Goal: Participate in discussion: Engage in conversation with other users on a specific topic

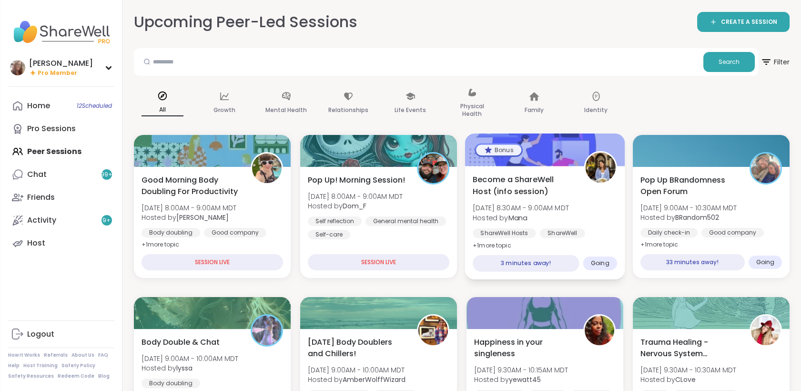
click at [568, 184] on span "Become a ShareWell Host (info session)" at bounding box center [523, 184] width 101 height 23
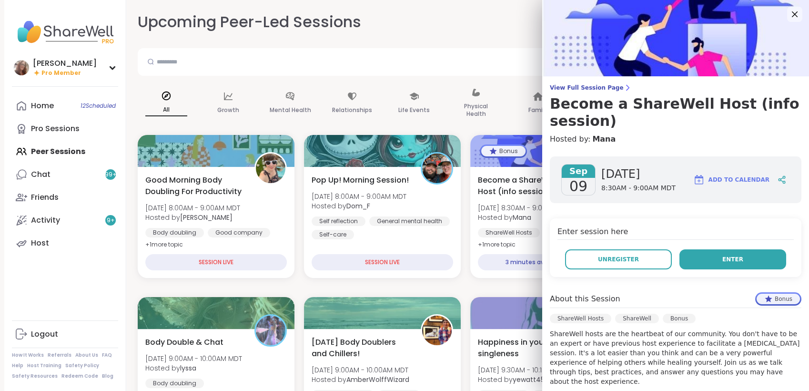
click at [706, 259] on button "Enter" at bounding box center [732, 259] width 107 height 20
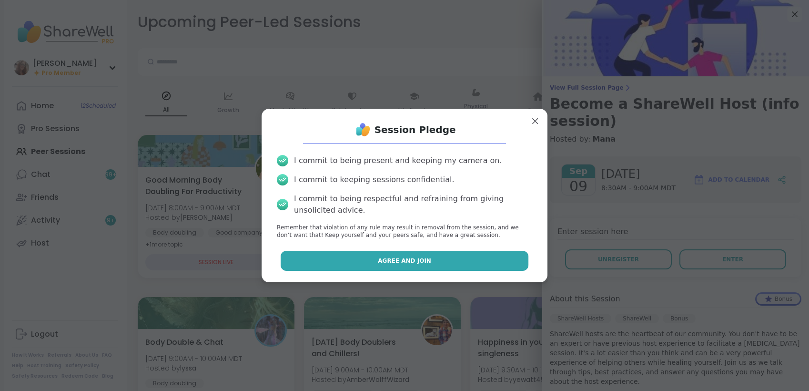
click at [468, 266] on button "Agree and Join" at bounding box center [405, 261] width 248 height 20
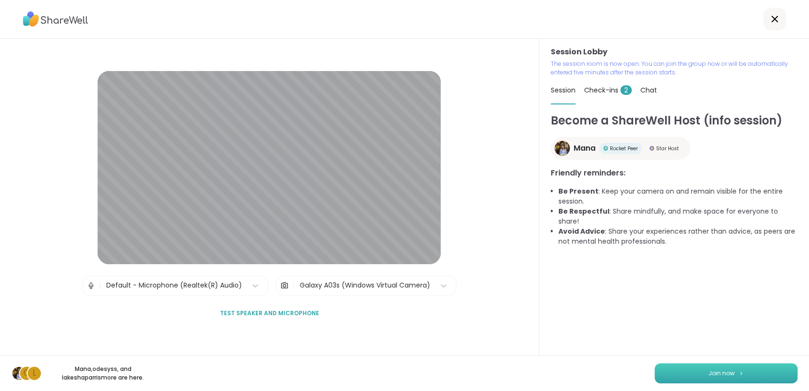
click at [765, 381] on button "Join now" at bounding box center [726, 373] width 143 height 20
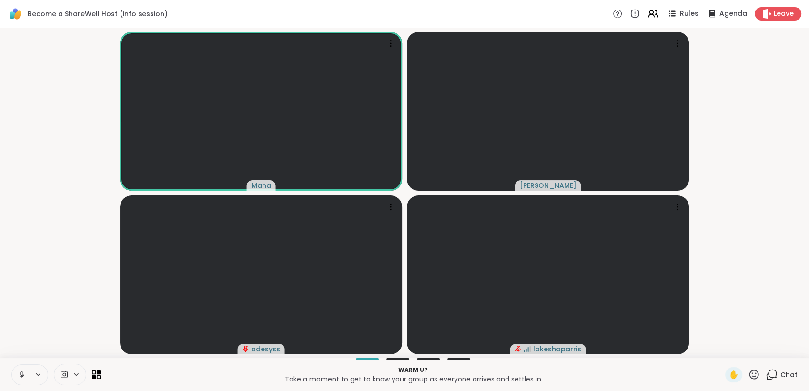
click at [20, 369] on button at bounding box center [21, 374] width 18 height 20
click at [647, 12] on icon at bounding box center [653, 14] width 12 height 12
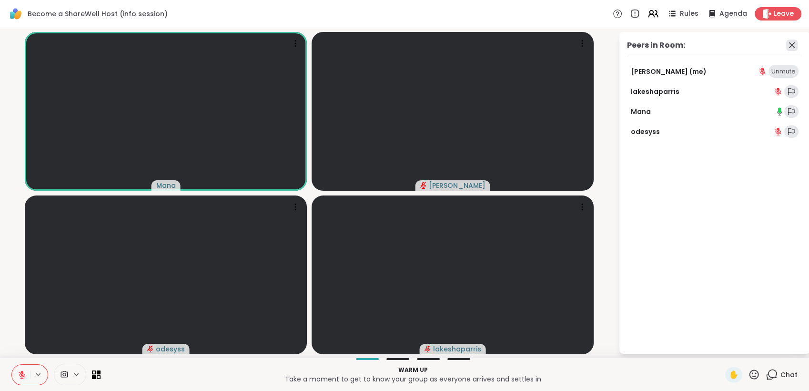
click at [792, 49] on icon at bounding box center [791, 45] width 11 height 11
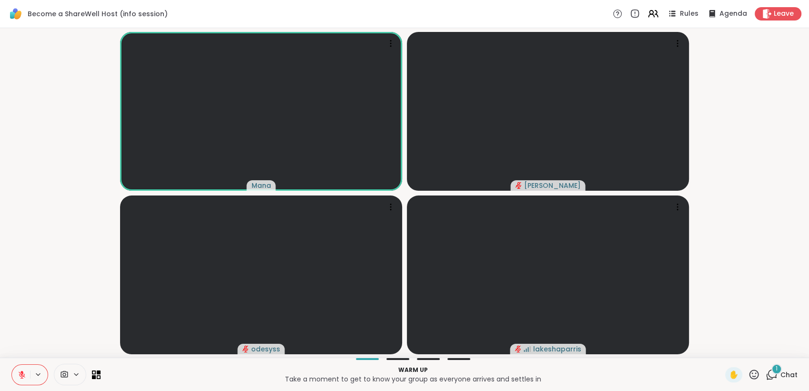
click at [18, 372] on icon at bounding box center [22, 374] width 9 height 9
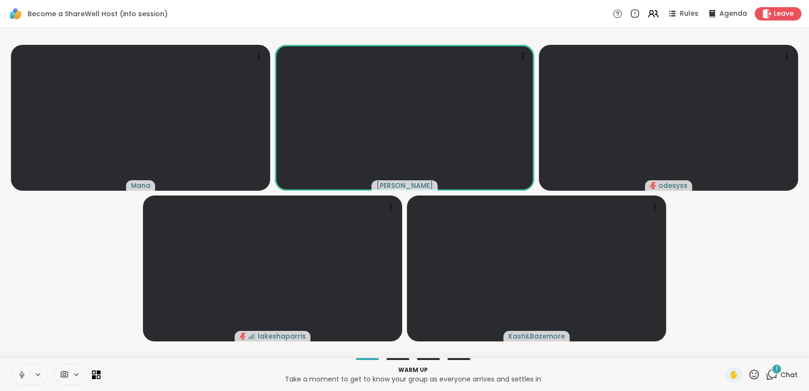
click at [19, 374] on icon at bounding box center [22, 374] width 9 height 9
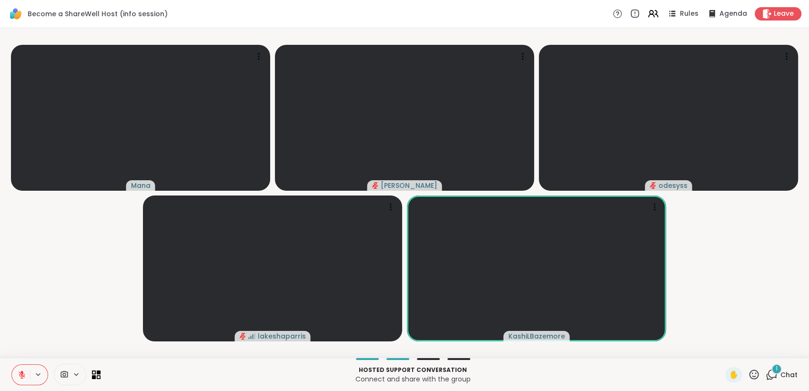
click at [749, 374] on icon at bounding box center [754, 374] width 10 height 10
click at [721, 349] on span "❤️" at bounding box center [726, 349] width 10 height 11
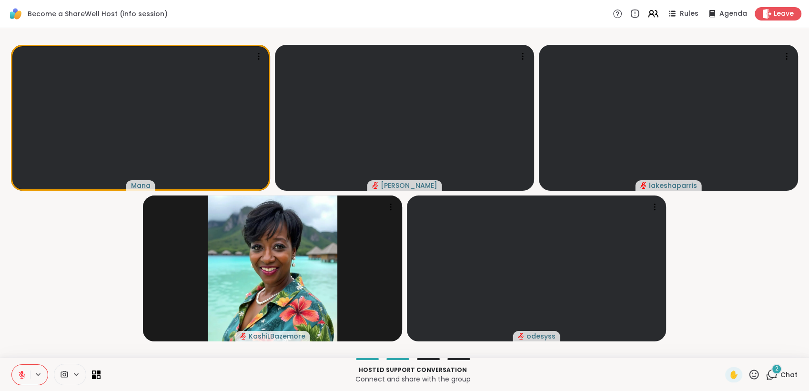
click at [783, 377] on span "Chat" at bounding box center [788, 375] width 17 height 10
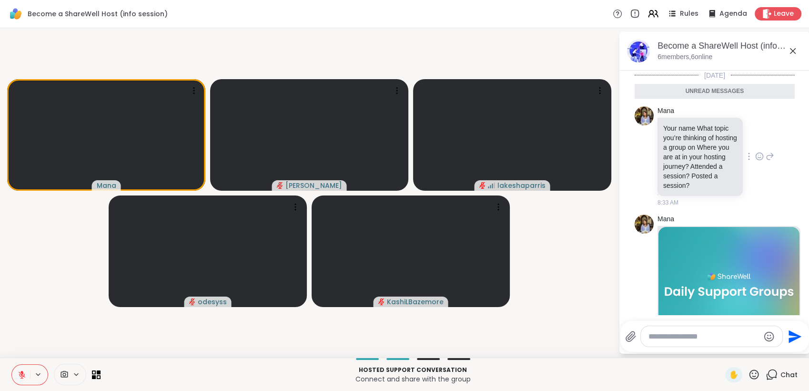
click at [749, 160] on icon at bounding box center [749, 156] width 1 height 7
click at [680, 10] on span "Rules" at bounding box center [690, 14] width 20 height 10
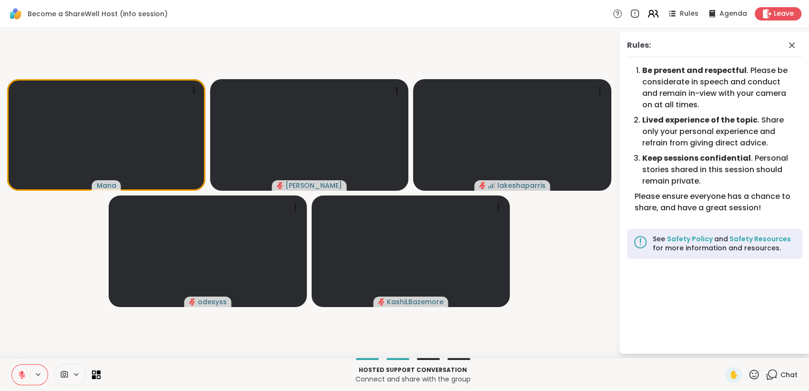
click at [649, 13] on icon at bounding box center [651, 12] width 4 height 4
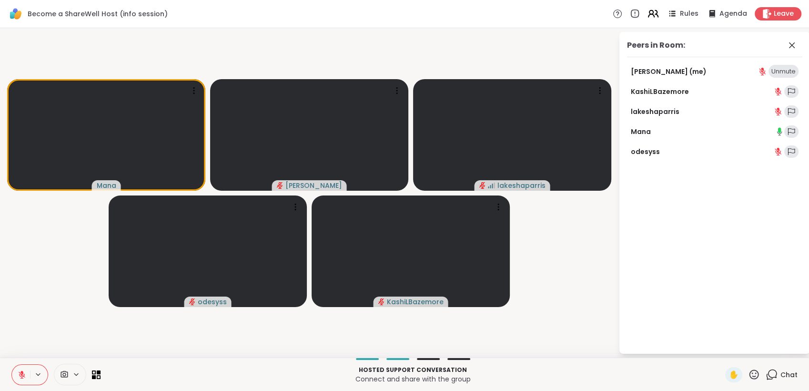
click at [649, 13] on icon at bounding box center [651, 12] width 4 height 4
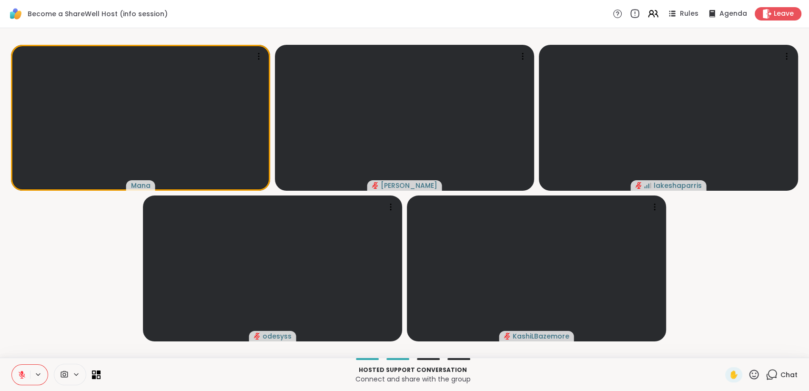
click at [629, 13] on icon at bounding box center [634, 14] width 10 height 10
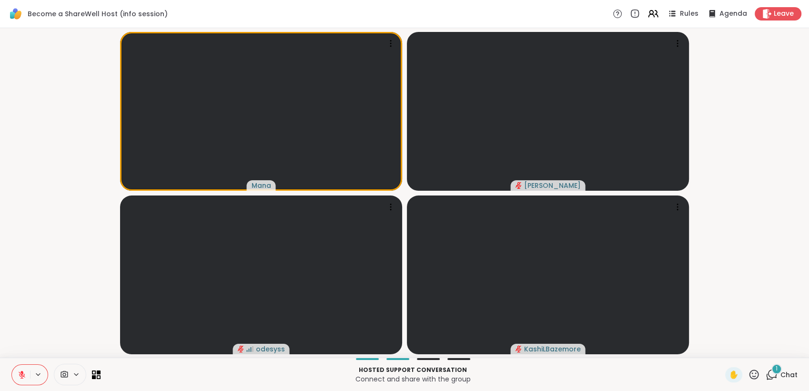
click at [783, 367] on div "1 Chat" at bounding box center [782, 374] width 32 height 15
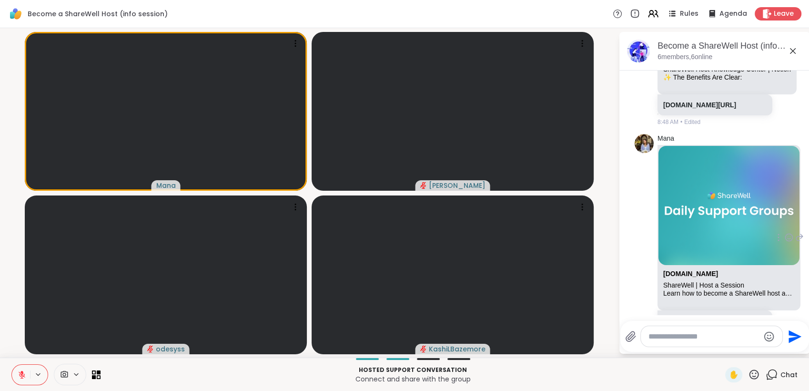
scroll to position [548, 0]
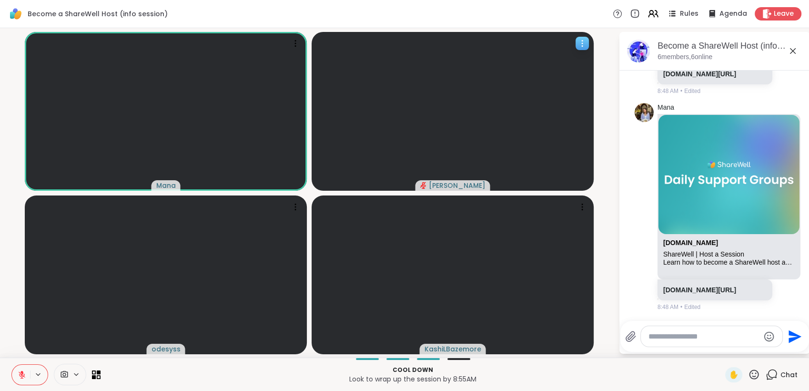
click at [579, 46] on icon at bounding box center [582, 44] width 10 height 10
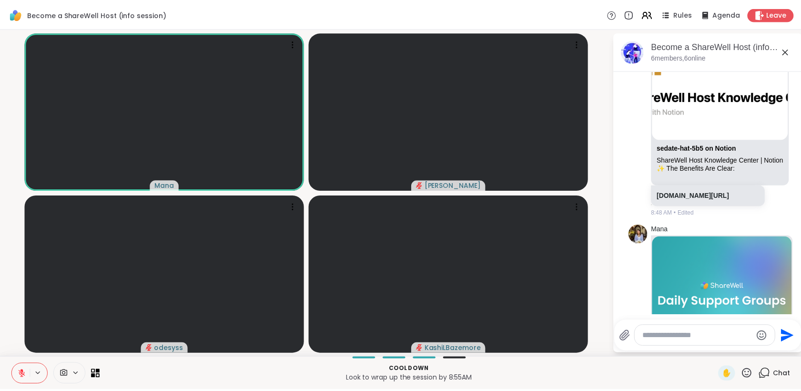
scroll to position [407, 0]
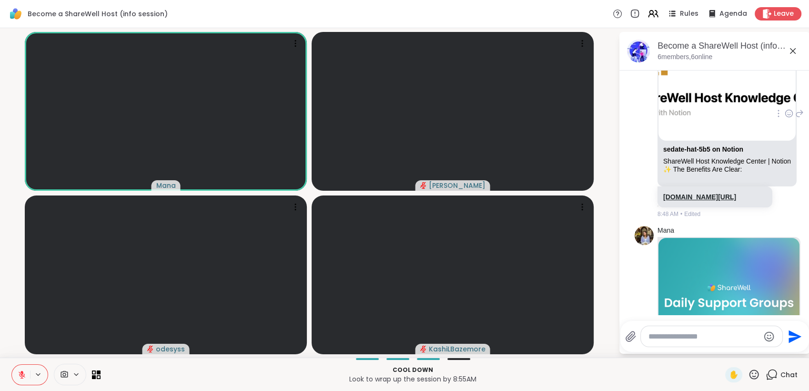
click at [720, 201] on link "[DOMAIN_NAME][URL]" at bounding box center [699, 197] width 73 height 8
click at [775, 15] on span "Leave" at bounding box center [784, 14] width 21 height 10
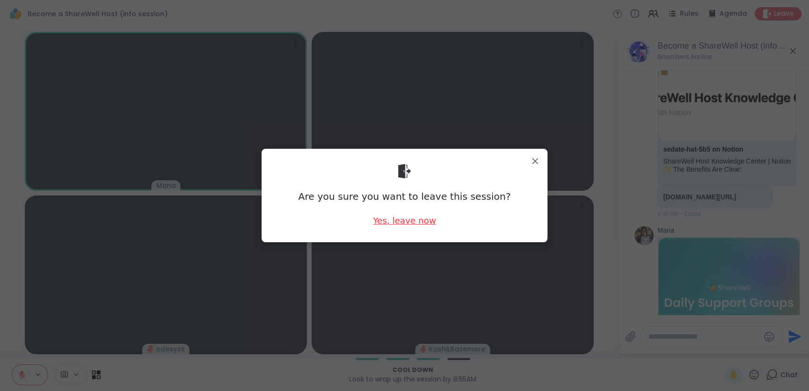
click at [413, 219] on div "Yes, leave now" at bounding box center [404, 220] width 63 height 12
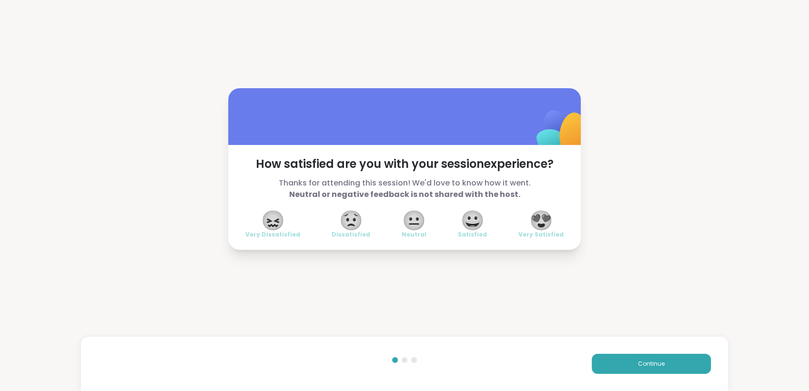
click at [542, 219] on span "😍" at bounding box center [541, 220] width 24 height 17
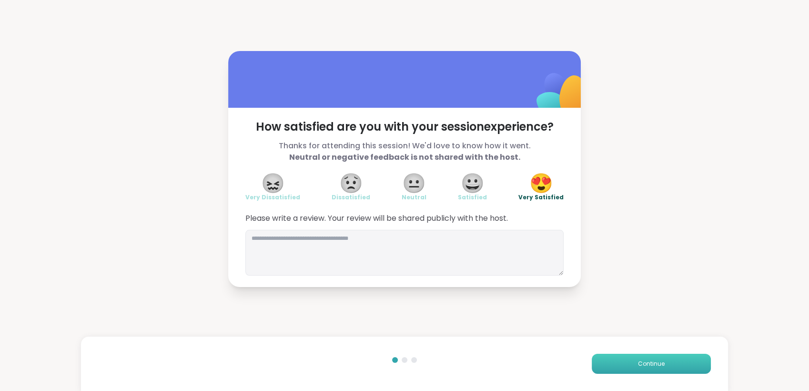
click at [627, 361] on button "Continue" at bounding box center [651, 364] width 119 height 20
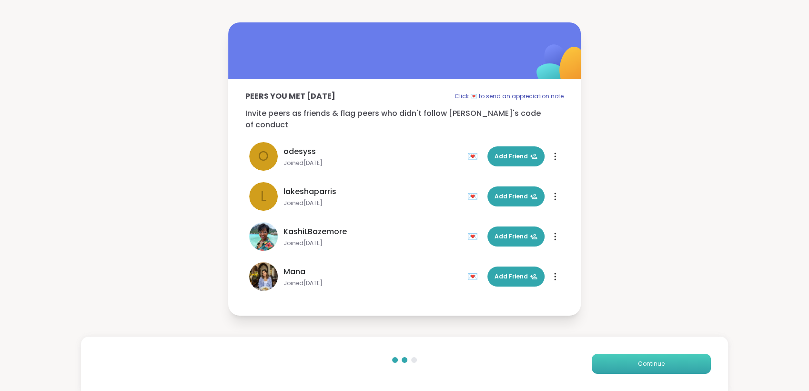
click at [627, 361] on button "Continue" at bounding box center [651, 364] width 119 height 20
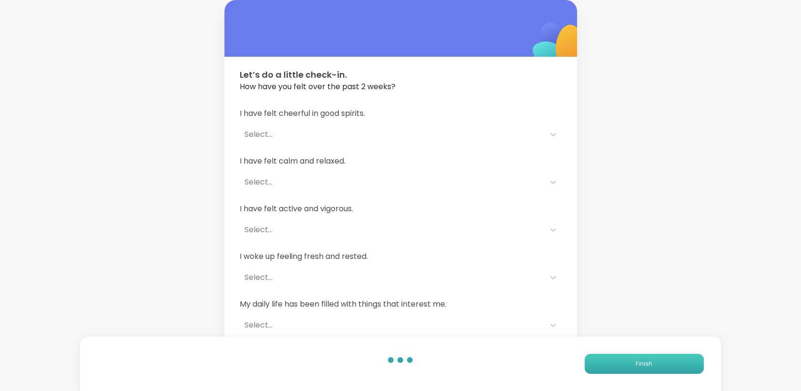
click at [627, 361] on button "Finish" at bounding box center [644, 364] width 119 height 20
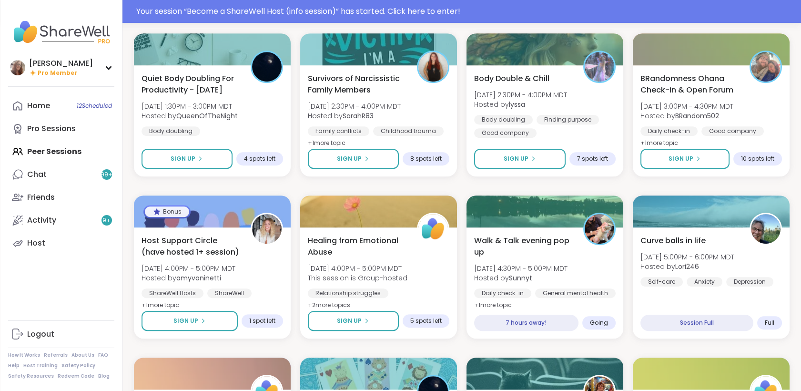
scroll to position [953, 0]
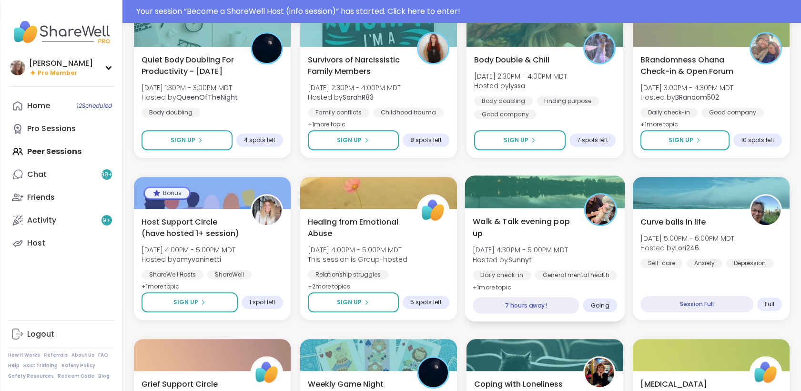
click at [596, 268] on div "Walk & Talk evening pop up [DATE] 4:30PM - 5:00PM MDT Hosted by Sunnyt Daily ch…" at bounding box center [545, 254] width 144 height 78
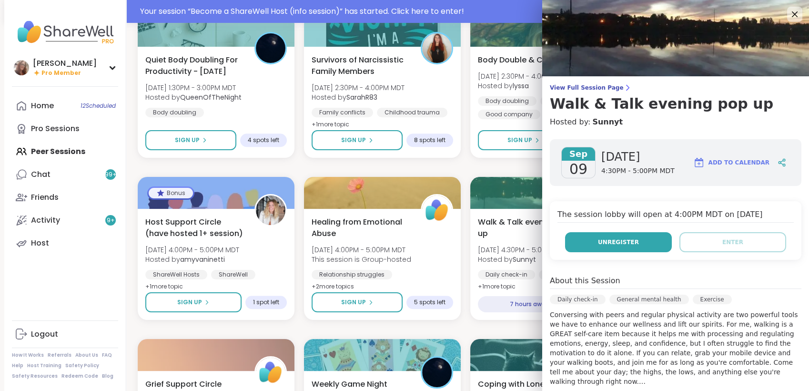
click at [625, 243] on button "Unregister" at bounding box center [618, 242] width 107 height 20
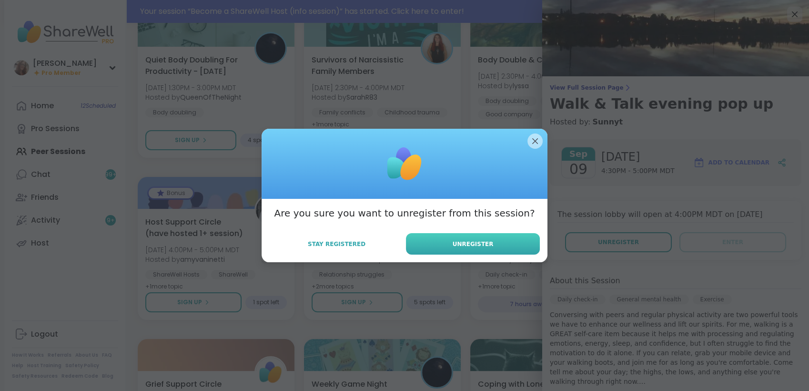
click at [524, 245] on button "Unregister" at bounding box center [473, 243] width 134 height 21
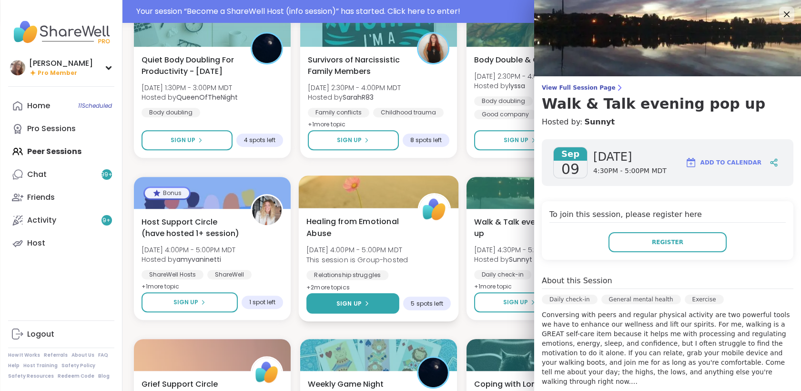
click at [350, 299] on span "Sign Up" at bounding box center [348, 303] width 25 height 9
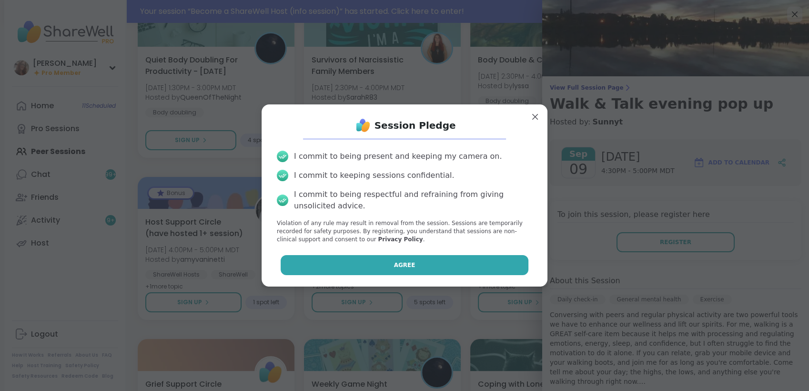
click at [416, 258] on button "Agree" at bounding box center [405, 265] width 248 height 20
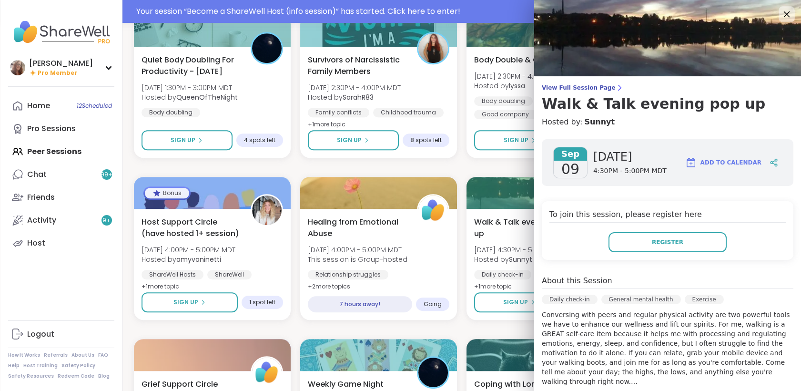
click at [783, 16] on icon at bounding box center [786, 14] width 12 height 12
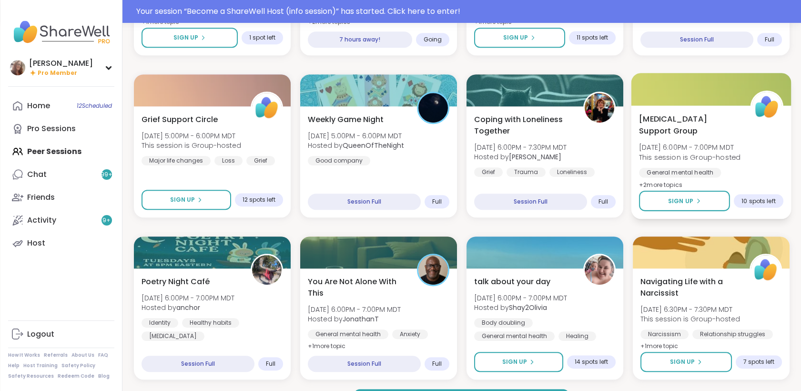
scroll to position [1244, 0]
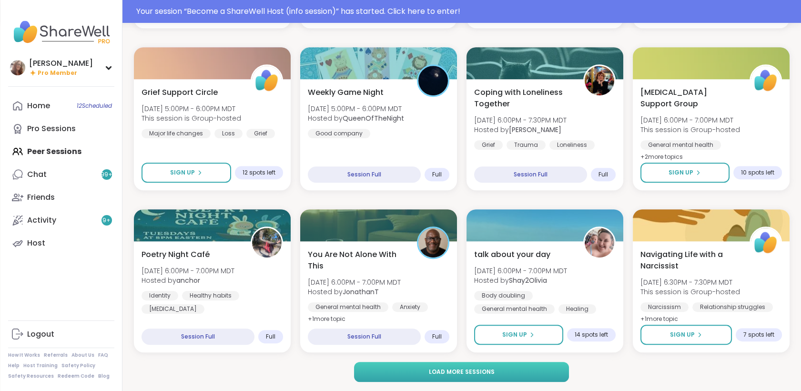
click at [541, 367] on button "Load more sessions" at bounding box center [461, 372] width 215 height 20
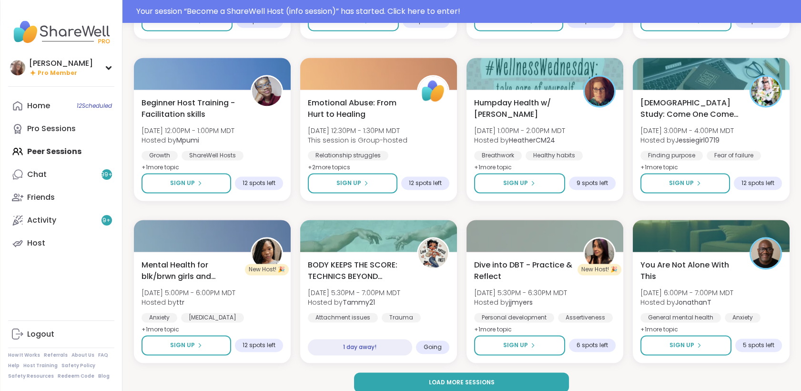
scroll to position [2702, 0]
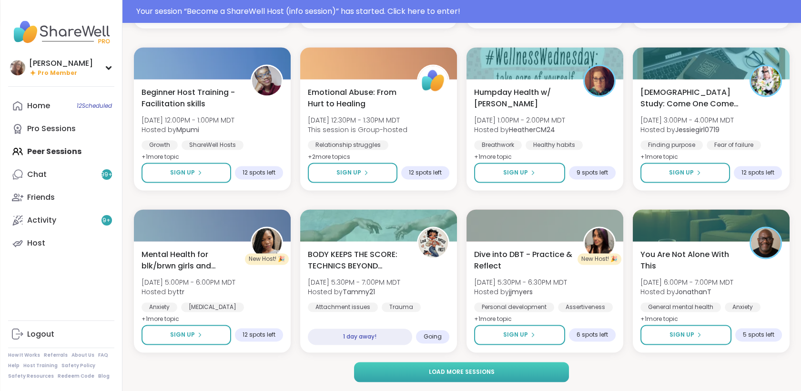
click at [545, 362] on button "Load more sessions" at bounding box center [461, 372] width 215 height 20
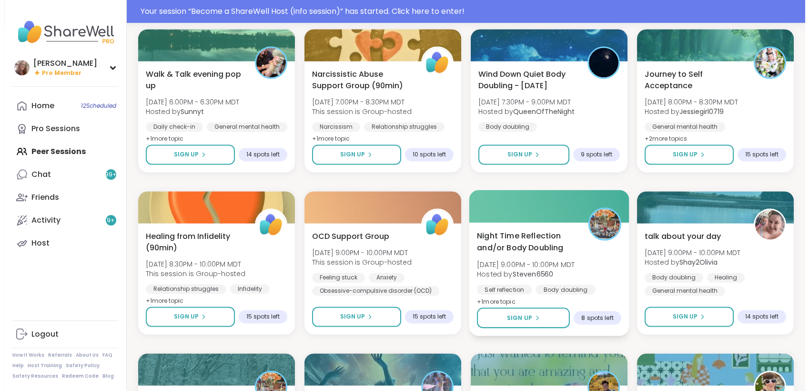
scroll to position [3020, 0]
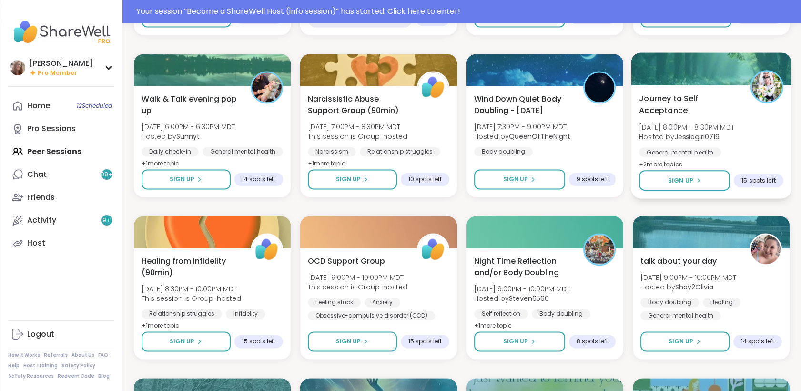
click at [771, 155] on div "General mental health Finding purpose Emotional regulation" at bounding box center [711, 165] width 144 height 37
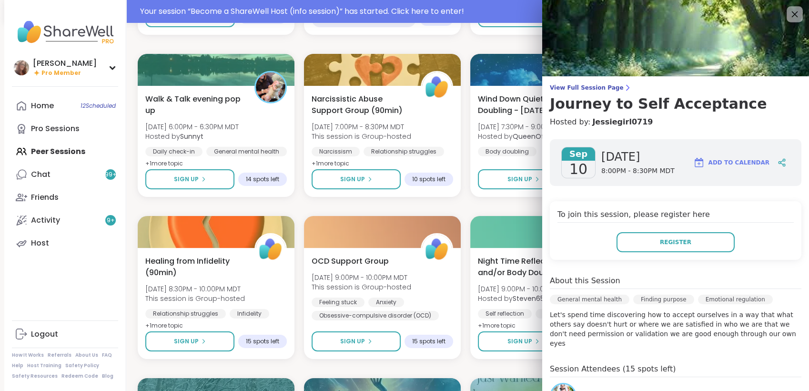
click at [789, 11] on icon at bounding box center [795, 14] width 12 height 12
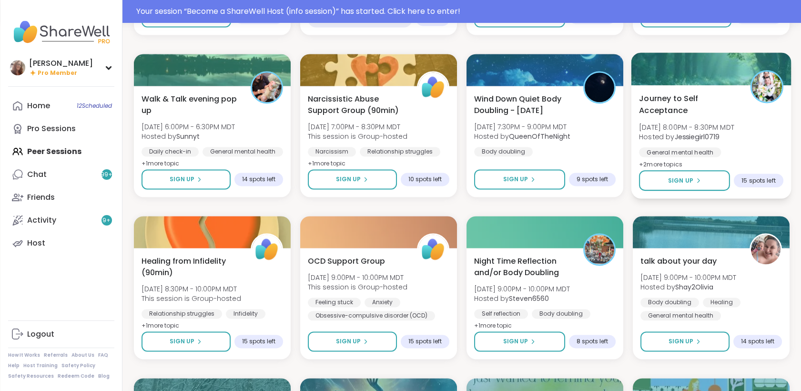
click at [751, 152] on div "General mental health Finding purpose Emotional regulation" at bounding box center [711, 165] width 144 height 37
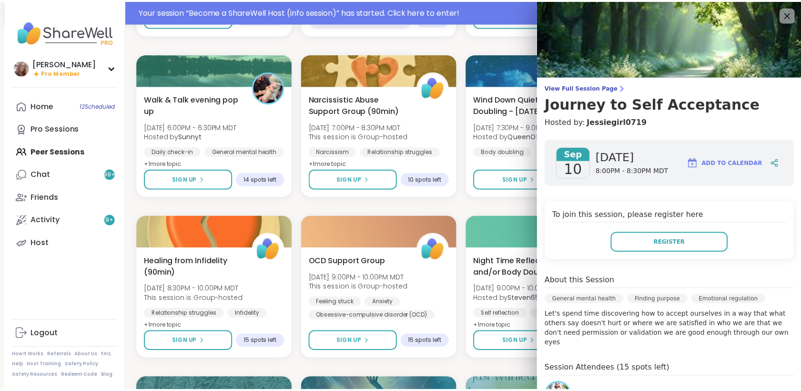
scroll to position [0, 0]
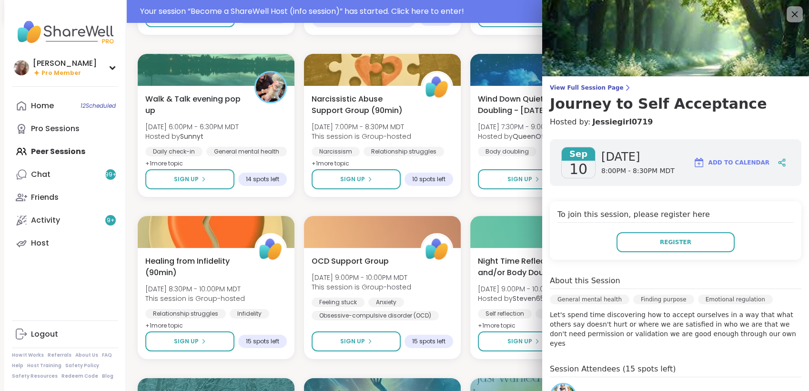
click at [792, 16] on icon at bounding box center [795, 14] width 6 height 6
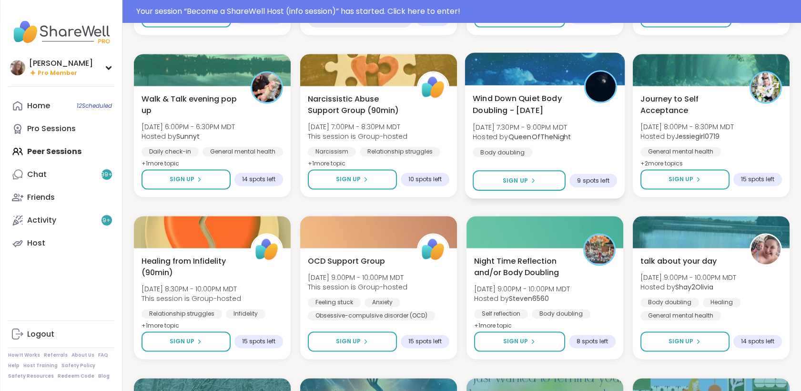
click at [602, 124] on div "Wind Down Quiet Body Doubling - [DATE] [DATE] 7:30PM - 9:00PM MDT Hosted by Que…" at bounding box center [545, 124] width 144 height 64
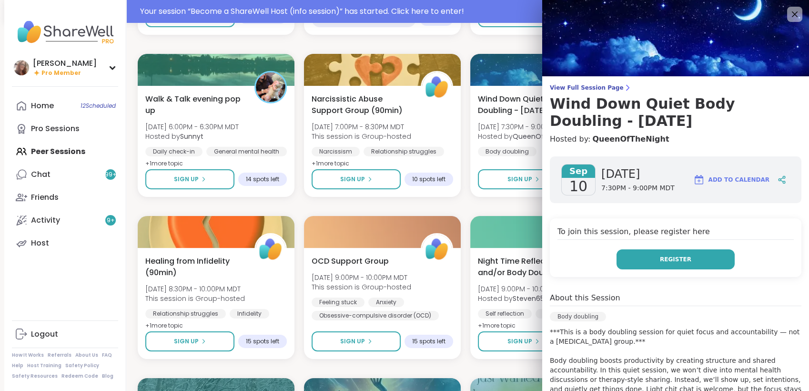
click at [665, 257] on span "Register" at bounding box center [675, 259] width 31 height 9
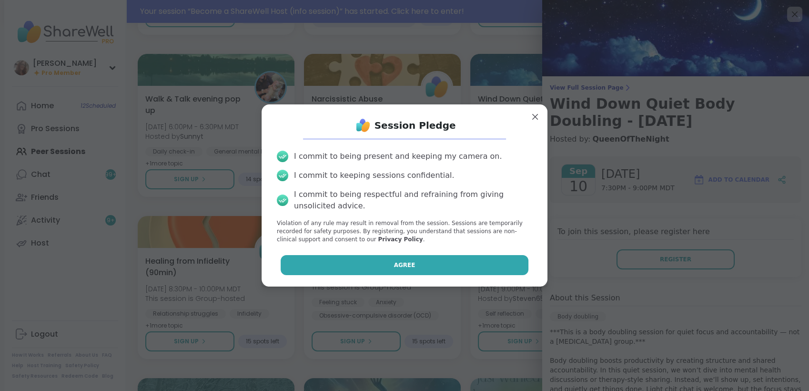
click at [475, 261] on button "Agree" at bounding box center [405, 265] width 248 height 20
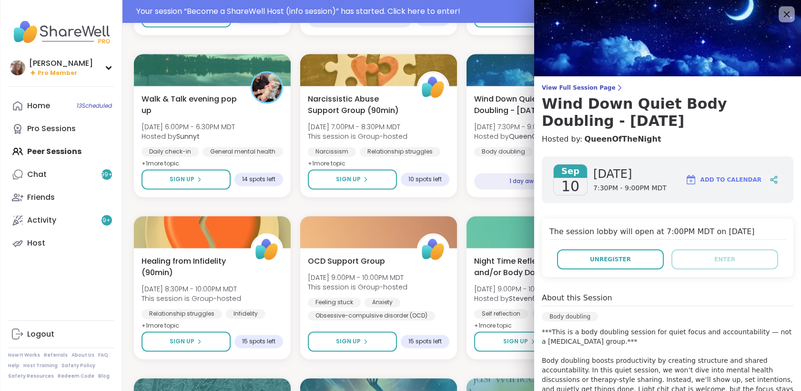
click at [780, 15] on icon at bounding box center [786, 14] width 12 height 12
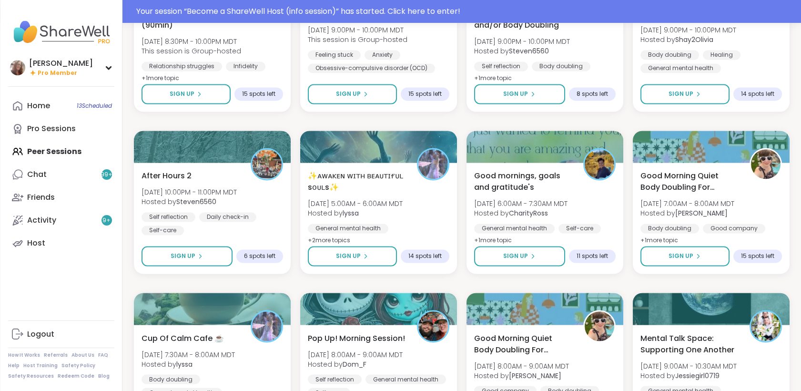
scroll to position [3285, 0]
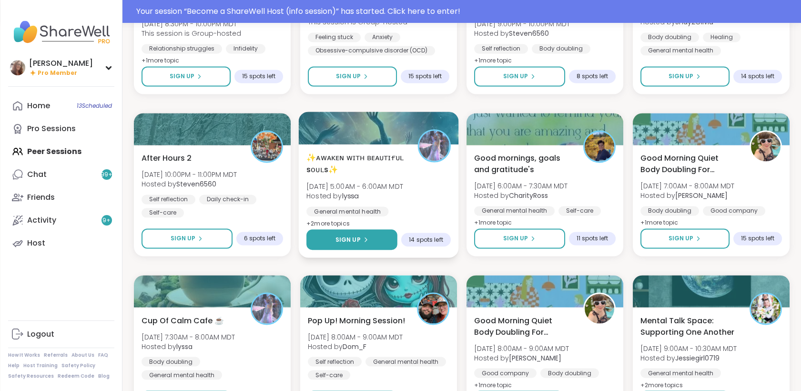
click at [359, 233] on button "Sign Up" at bounding box center [351, 239] width 91 height 20
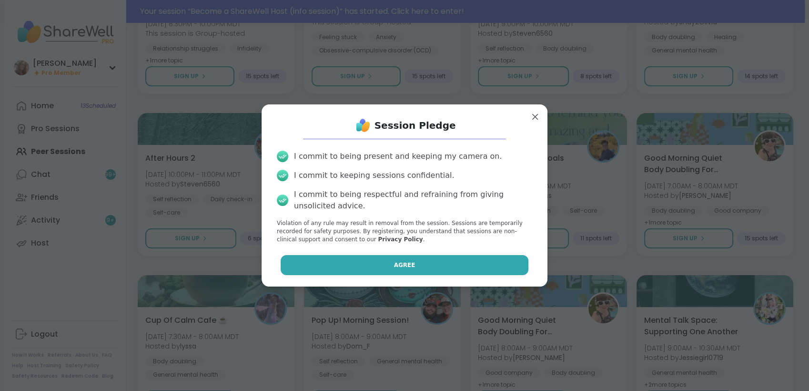
click at [413, 268] on button "Agree" at bounding box center [405, 265] width 248 height 20
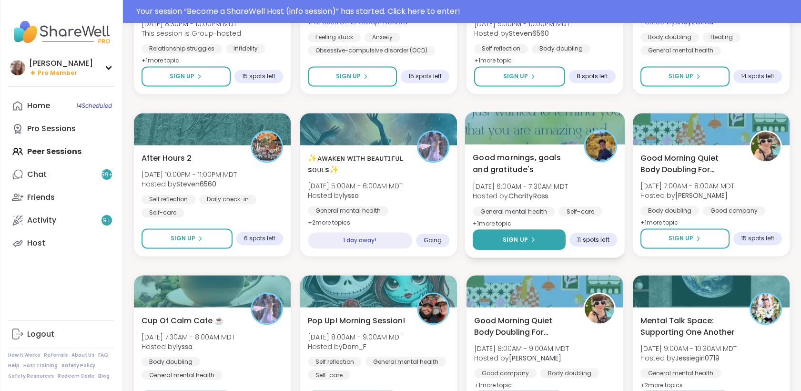
click at [543, 231] on button "Sign Up" at bounding box center [519, 239] width 93 height 20
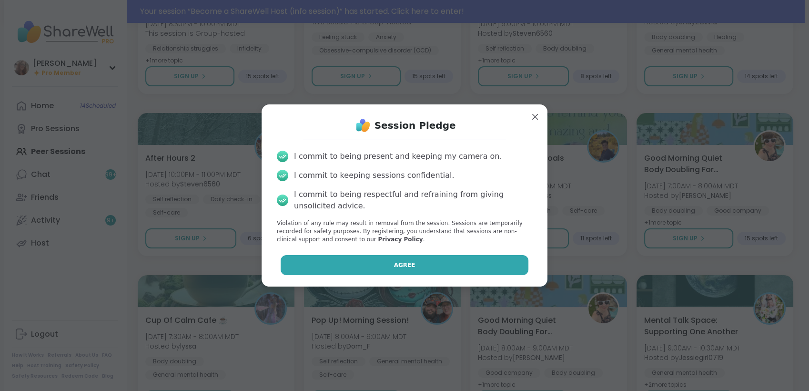
click at [487, 262] on button "Agree" at bounding box center [405, 265] width 248 height 20
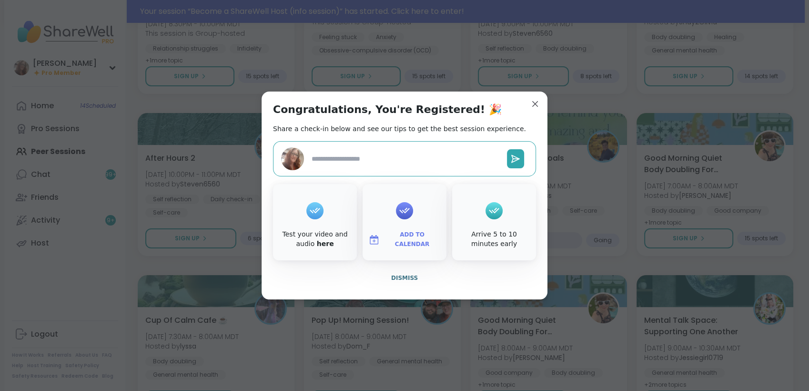
type textarea "*"
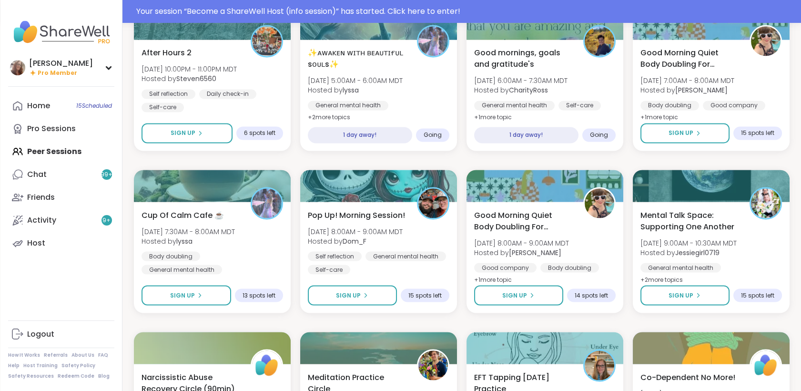
scroll to position [3390, 0]
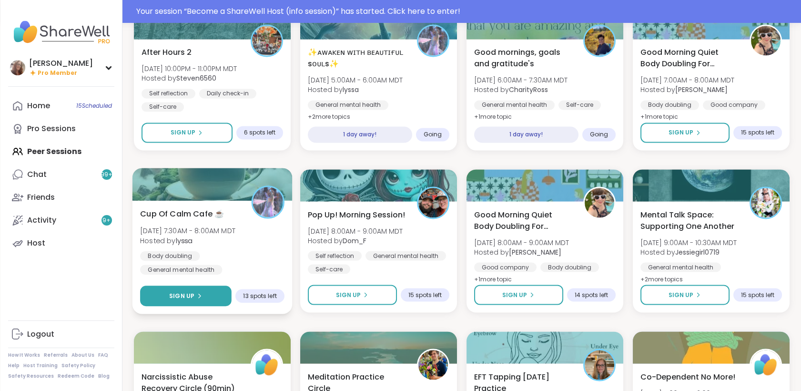
click at [216, 292] on button "Sign Up" at bounding box center [185, 295] width 91 height 20
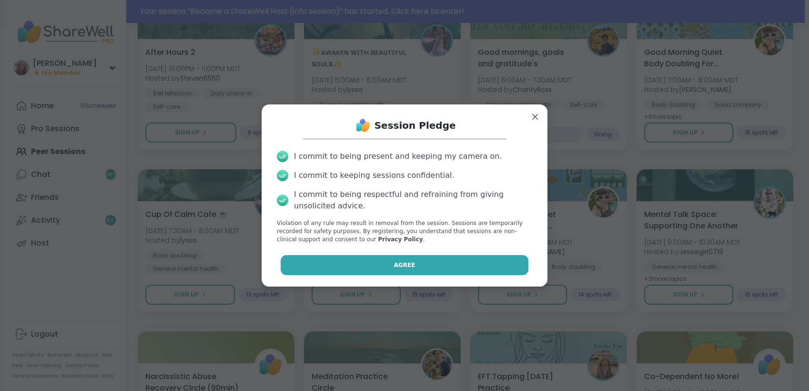
click at [394, 267] on span "Agree" at bounding box center [404, 265] width 21 height 9
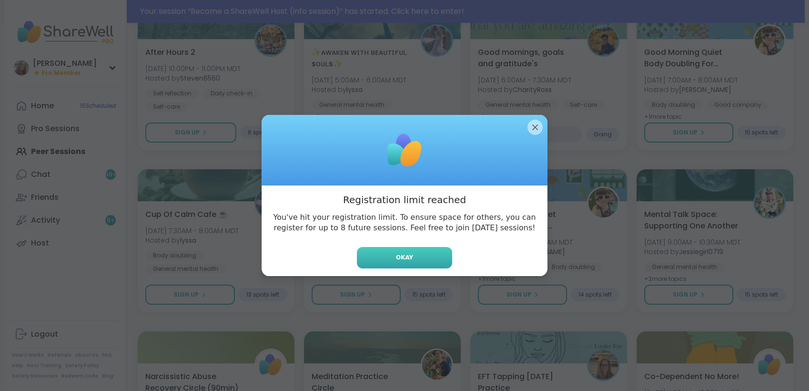
click at [391, 255] on button "Okay" at bounding box center [404, 257] width 95 height 21
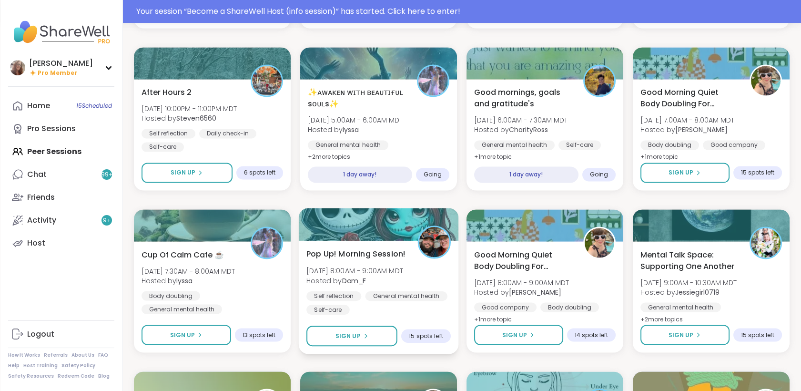
scroll to position [3232, 0]
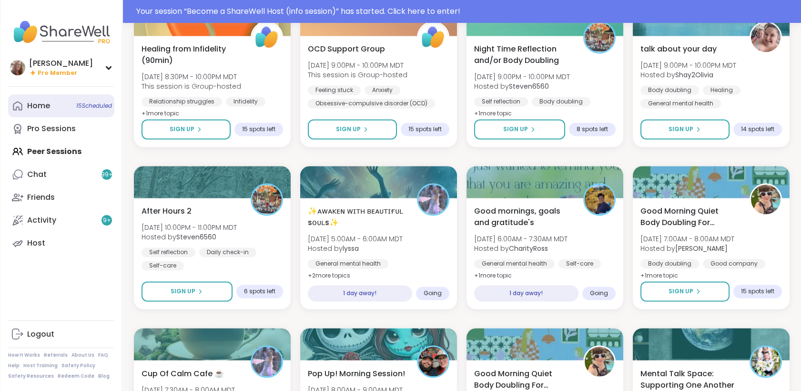
click at [50, 108] on link "Home 15 Scheduled" at bounding box center [61, 105] width 106 height 23
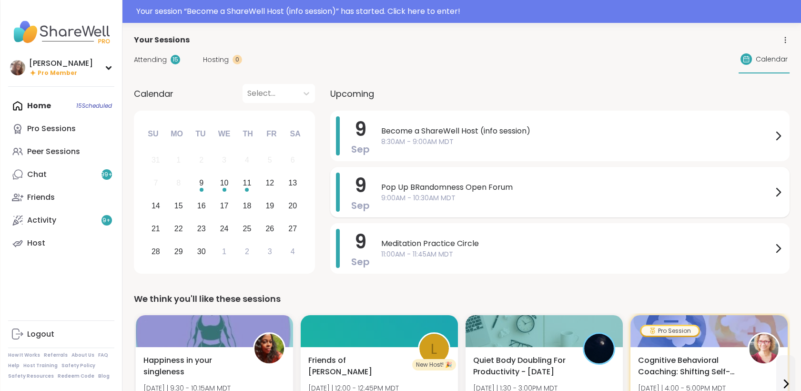
click at [436, 195] on span "9:00AM - 10:30AM MDT" at bounding box center [576, 198] width 391 height 10
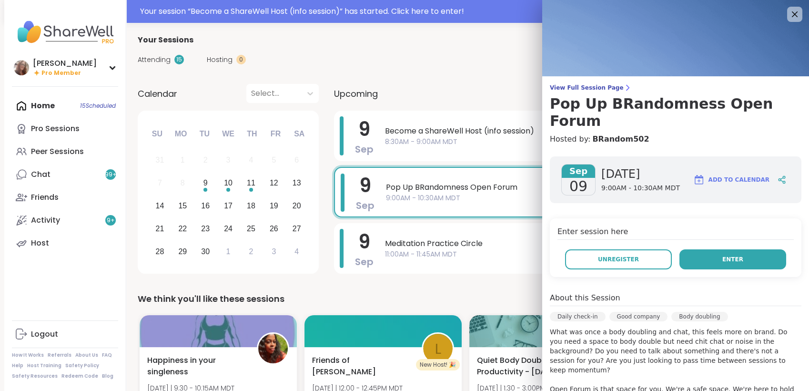
click at [702, 249] on button "Enter" at bounding box center [732, 259] width 107 height 20
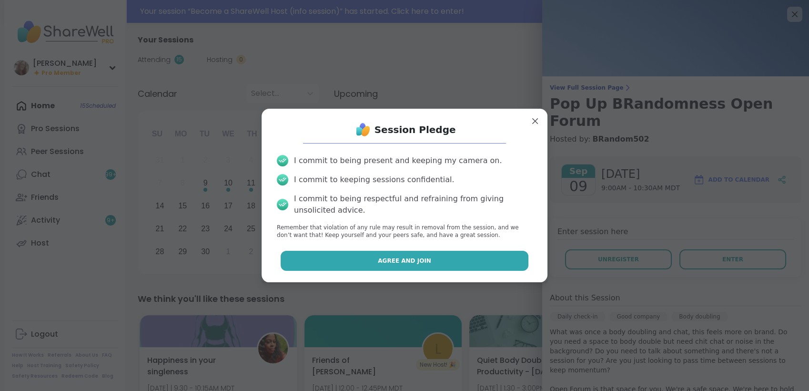
click at [498, 258] on button "Agree and Join" at bounding box center [405, 261] width 248 height 20
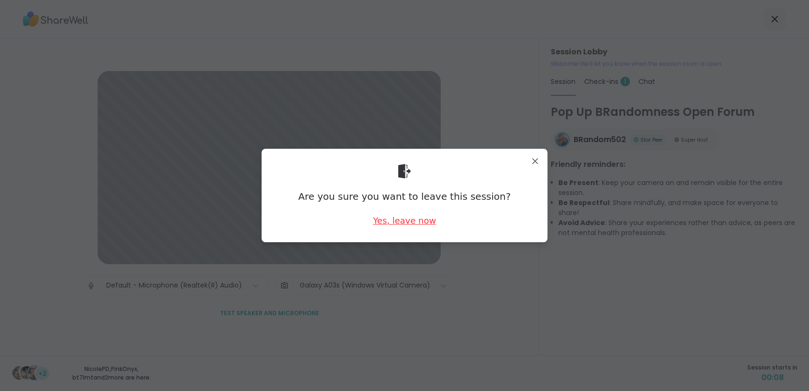
click at [396, 222] on div "Yes, leave now" at bounding box center [404, 220] width 63 height 12
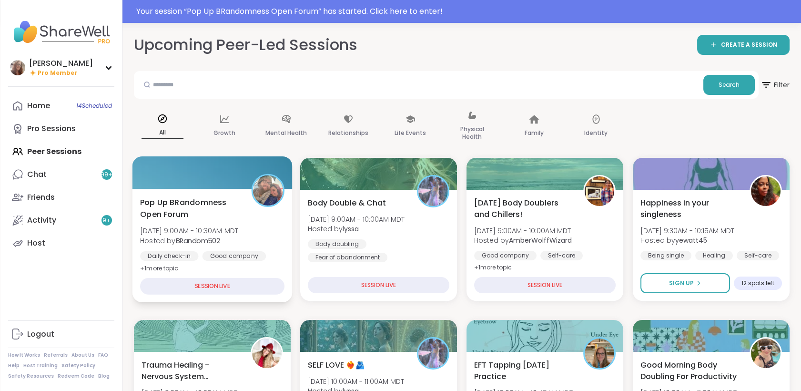
click at [243, 198] on div "Pop Up BRandomness Open Forum [DATE] 9:00AM - 10:30AM MDT Hosted by BRandom502 …" at bounding box center [212, 235] width 144 height 78
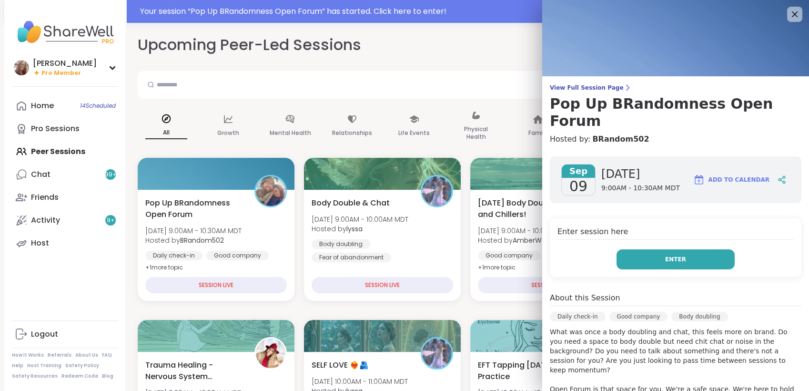
click at [647, 249] on button "Enter" at bounding box center [676, 259] width 118 height 20
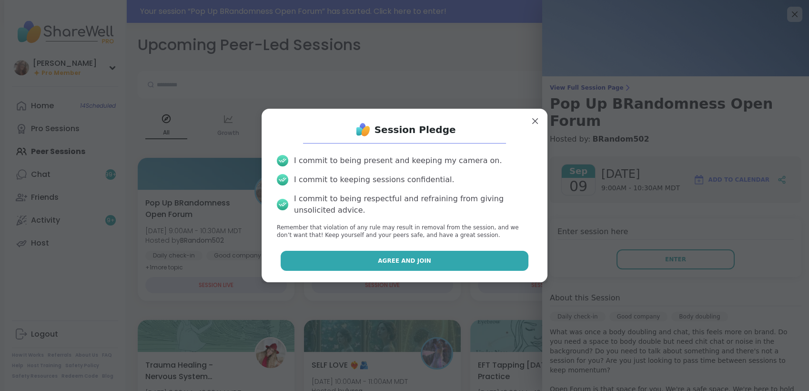
click at [475, 263] on button "Agree and Join" at bounding box center [405, 261] width 248 height 20
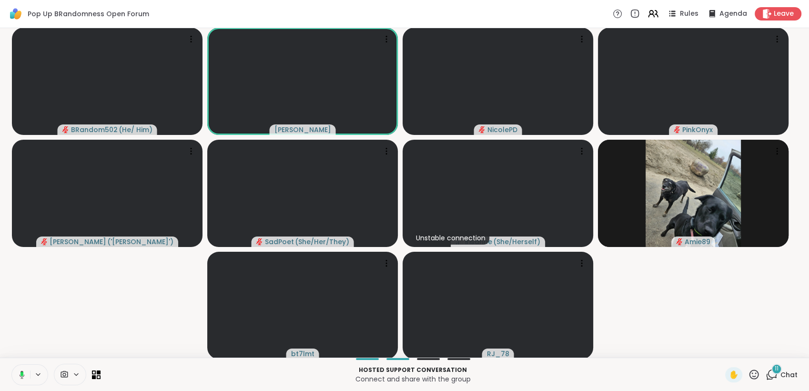
click at [771, 366] on div "11" at bounding box center [776, 369] width 10 height 10
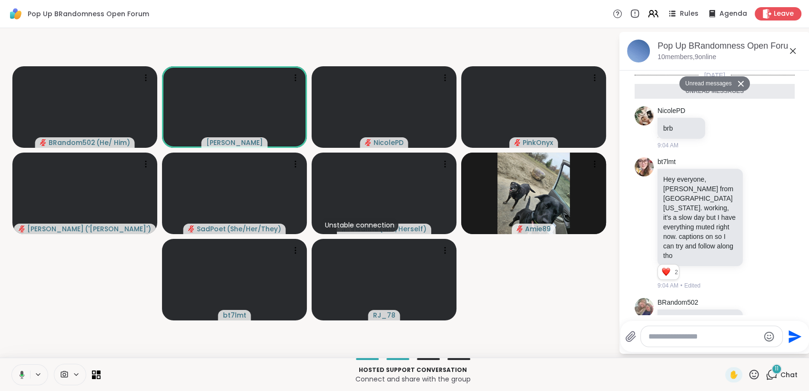
scroll to position [798, 0]
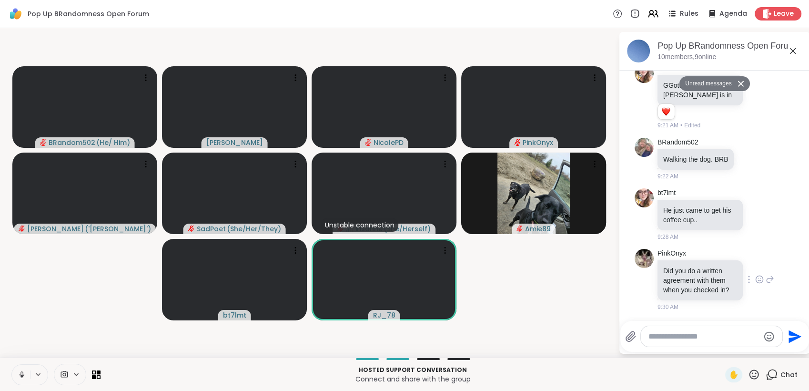
click at [766, 274] on icon at bounding box center [770, 278] width 9 height 11
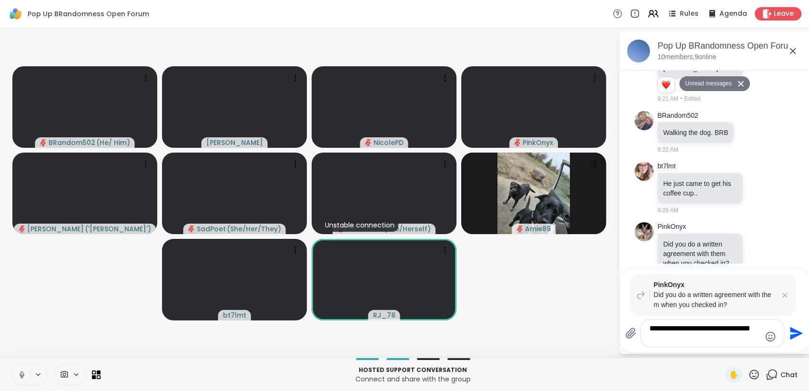
scroll to position [0, 0]
type textarea "**********"
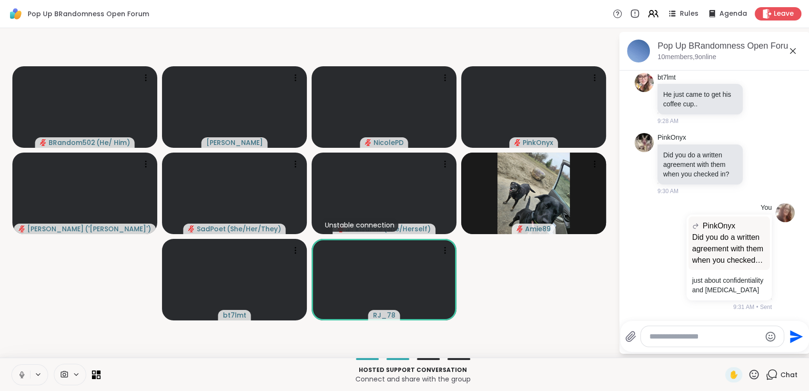
scroll to position [900, 0]
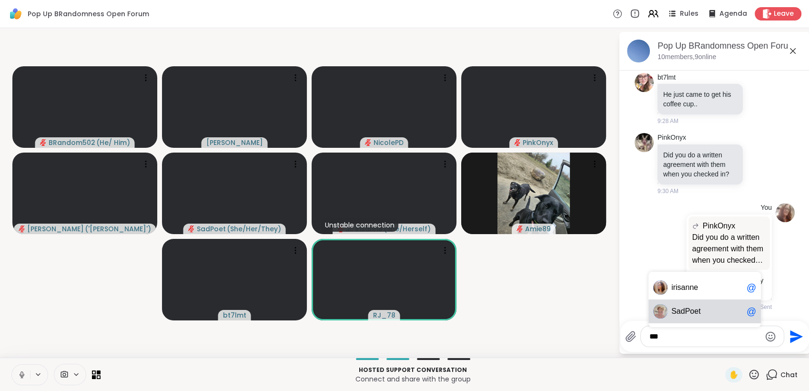
click at [711, 312] on span "Sa dPoet" at bounding box center [706, 311] width 71 height 10
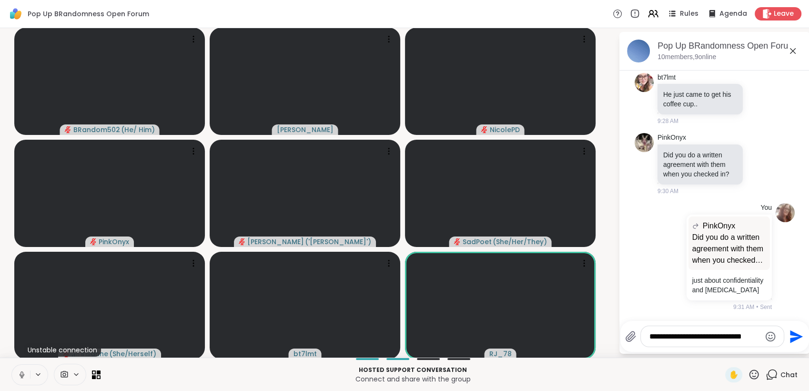
scroll to position [907, 0]
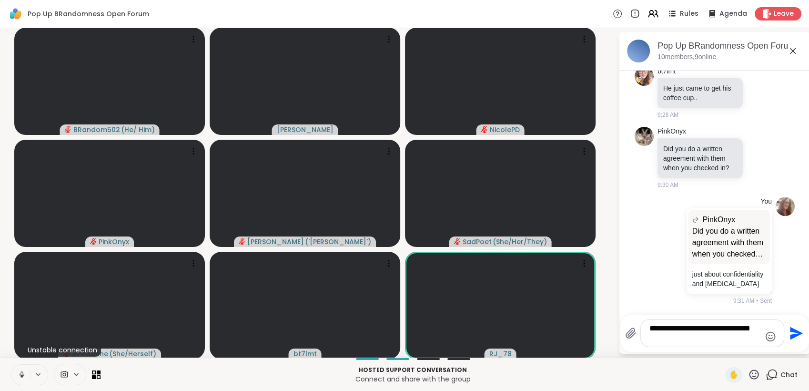
type textarea "**********"
click at [788, 333] on icon "Send" at bounding box center [795, 332] width 15 height 15
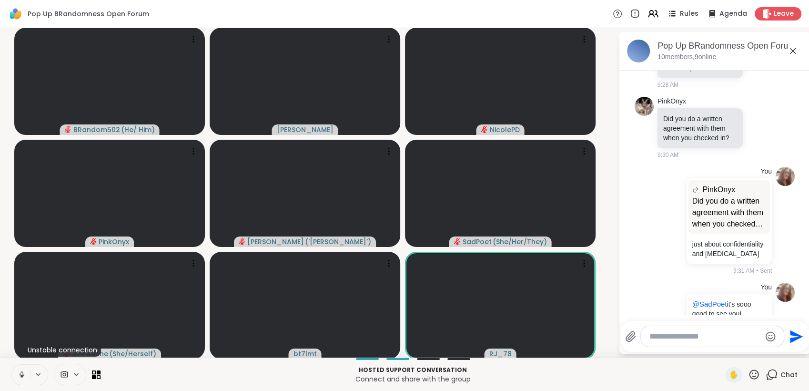
scroll to position [961, 0]
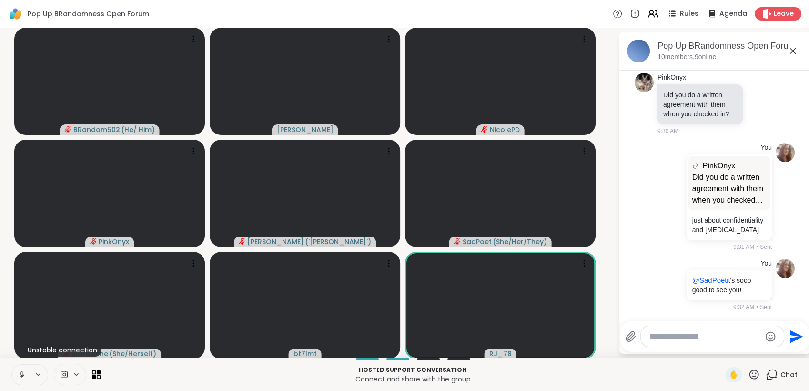
click at [22, 373] on icon at bounding box center [22, 374] width 9 height 9
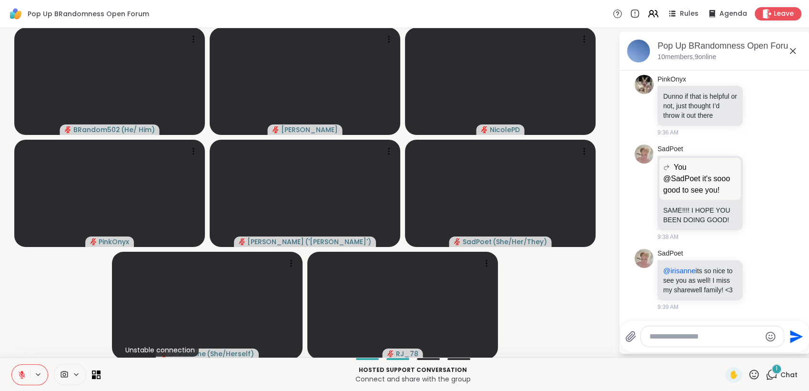
scroll to position [1664, 0]
click at [25, 377] on icon at bounding box center [22, 374] width 9 height 9
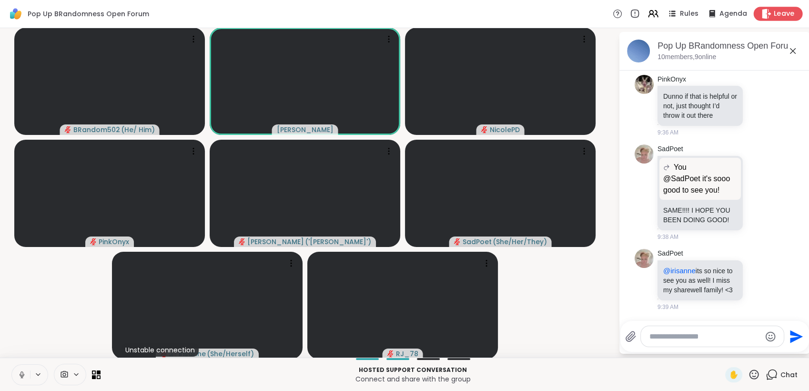
click at [774, 11] on span "Leave" at bounding box center [784, 14] width 21 height 10
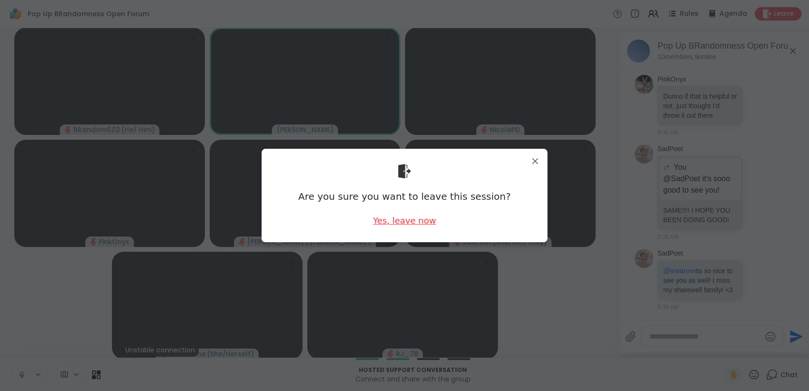
click at [419, 220] on div "Yes, leave now" at bounding box center [404, 220] width 63 height 12
